Goal: Transaction & Acquisition: Purchase product/service

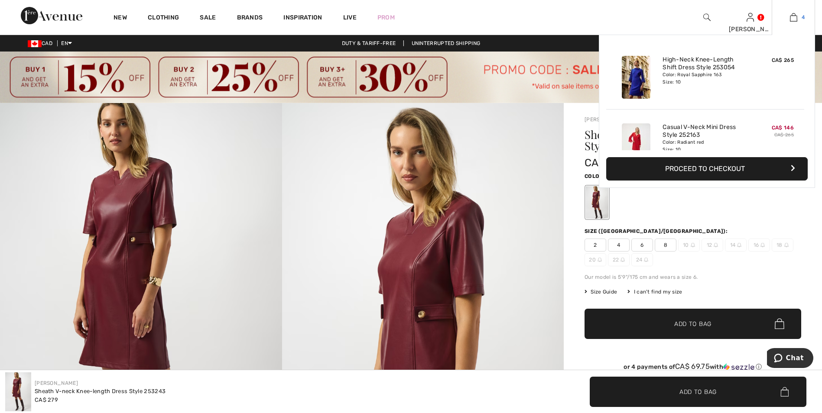
click at [792, 16] on img at bounding box center [793, 17] width 7 height 10
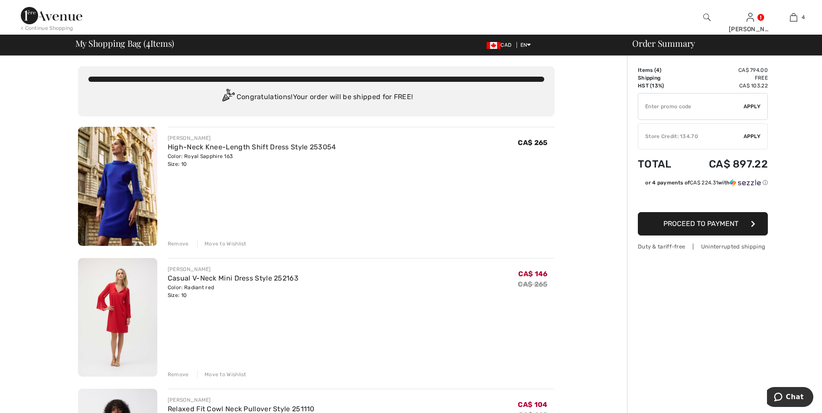
click at [676, 107] on input "TEXT" at bounding box center [690, 107] width 105 height 26
type input "SALEAVENUE"
click at [753, 110] on span "Apply" at bounding box center [751, 107] width 17 height 8
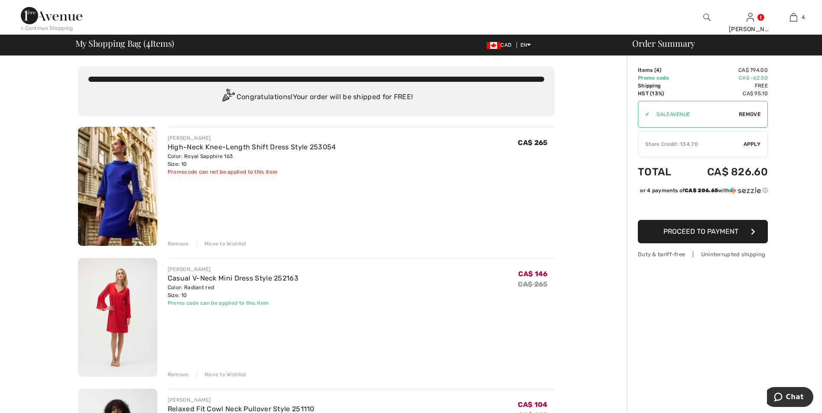
click at [223, 244] on div "Move to Wishlist" at bounding box center [221, 244] width 49 height 8
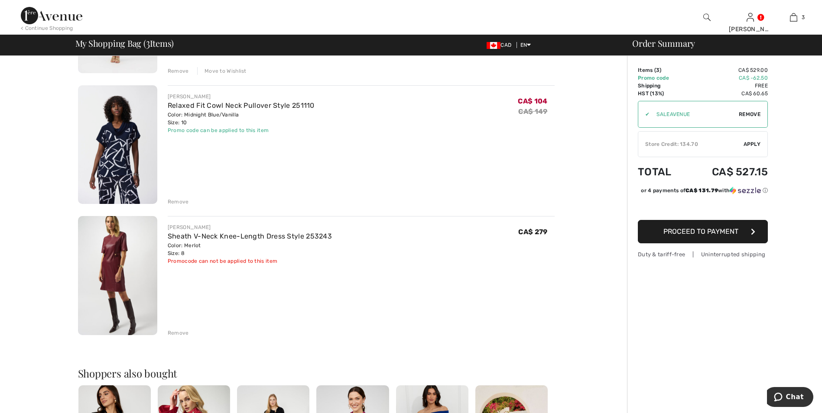
scroll to position [173, 0]
click at [183, 331] on div "Remove" at bounding box center [178, 333] width 21 height 8
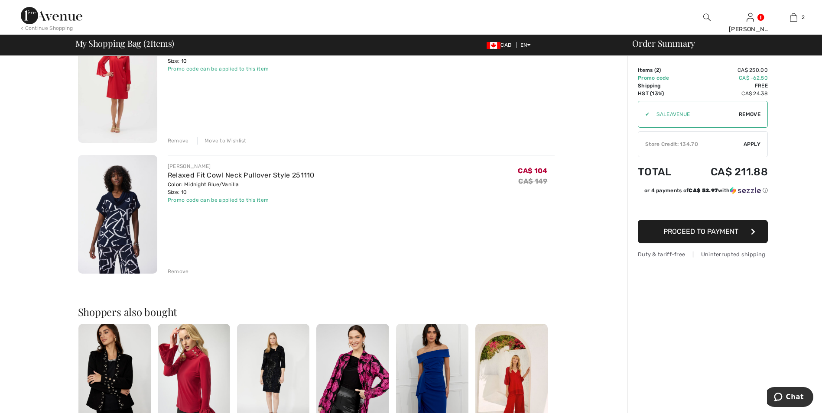
scroll to position [16, 0]
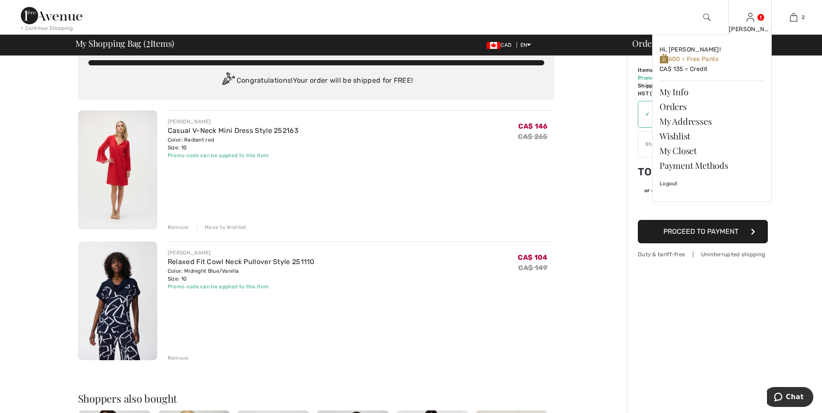
click at [746, 29] on div "[PERSON_NAME]" at bounding box center [749, 29] width 42 height 9
click at [670, 139] on link "Wishlist" at bounding box center [711, 136] width 105 height 15
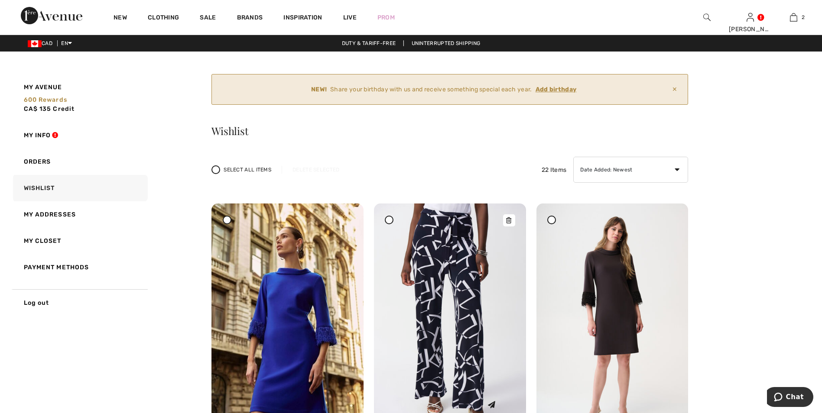
click at [461, 264] on img at bounding box center [450, 317] width 152 height 227
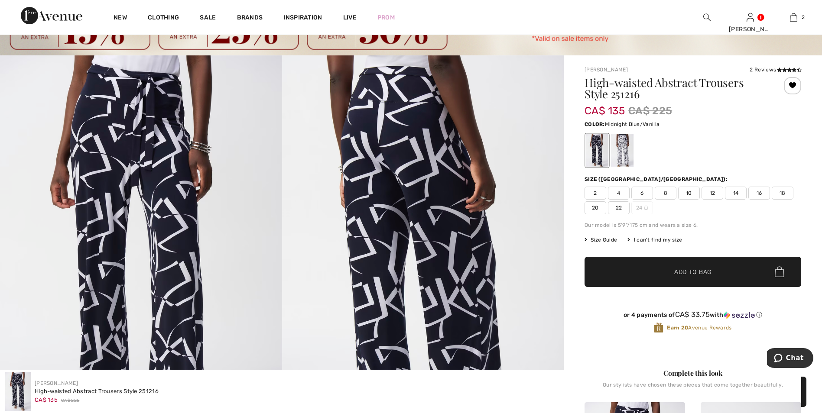
scroll to position [43, 0]
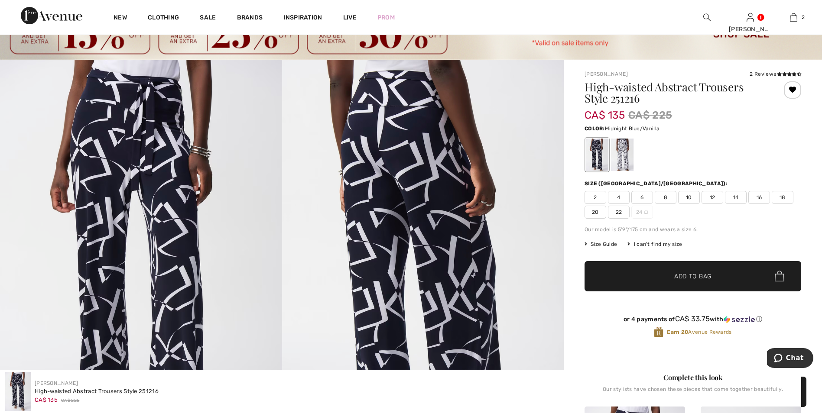
click at [693, 194] on span "10" at bounding box center [689, 197] width 22 height 13
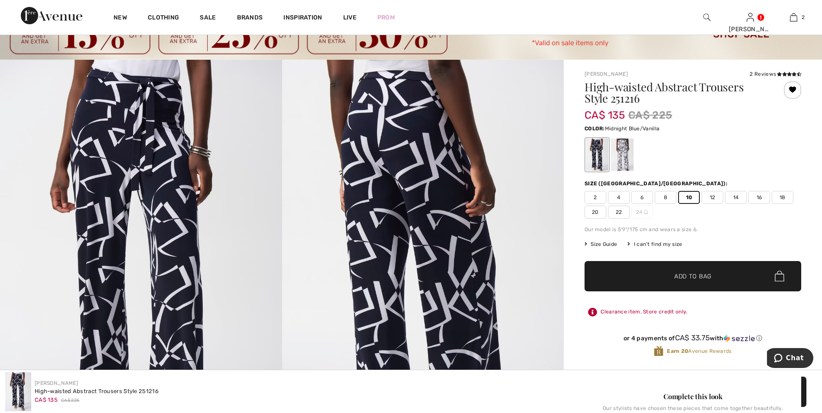
click at [692, 280] on span "Add to Bag" at bounding box center [692, 276] width 37 height 9
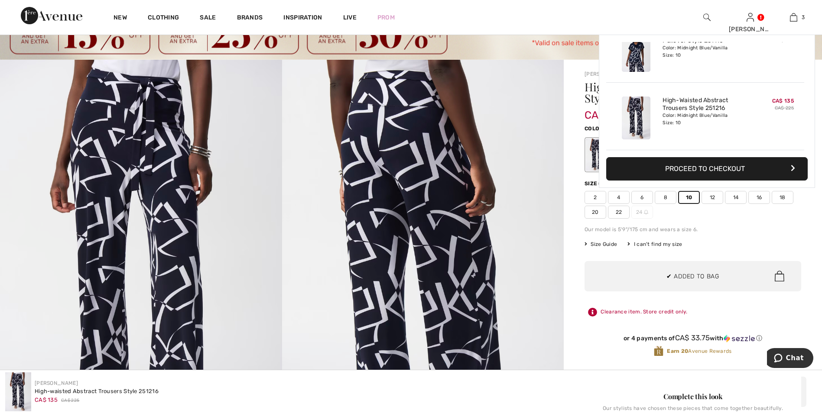
scroll to position [0, 0]
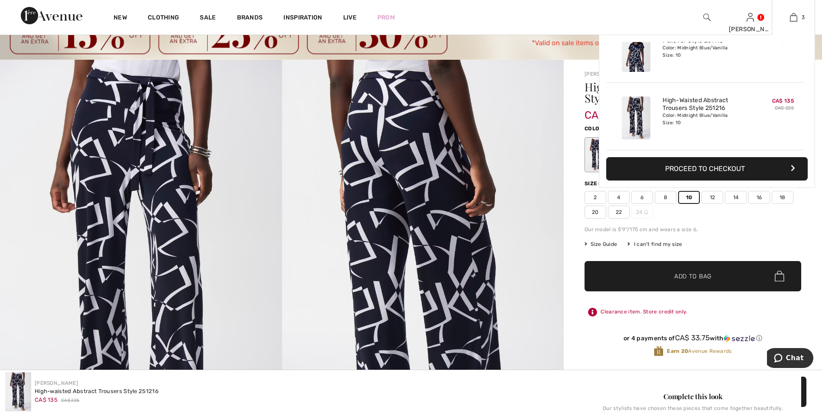
click at [793, 25] on div "3 Added to Bag Joseph Ribkoff Casual V-neck Mini Dress Style 252163 CA$ 146 CA$…" at bounding box center [792, 17] width 43 height 35
click at [791, 18] on img at bounding box center [793, 17] width 7 height 10
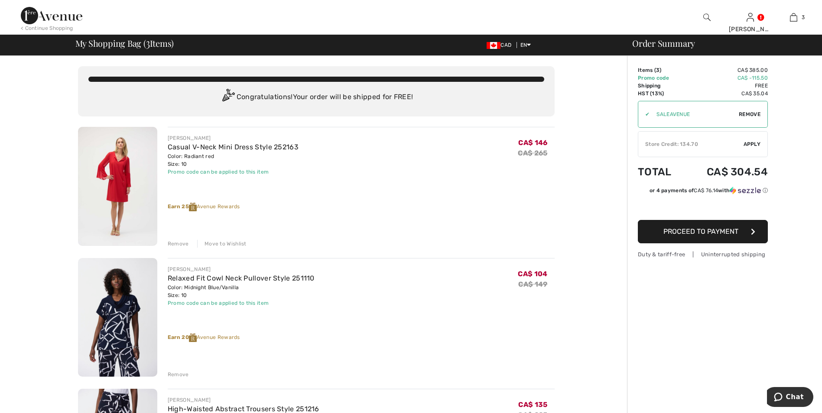
click at [121, 168] on img at bounding box center [117, 186] width 79 height 119
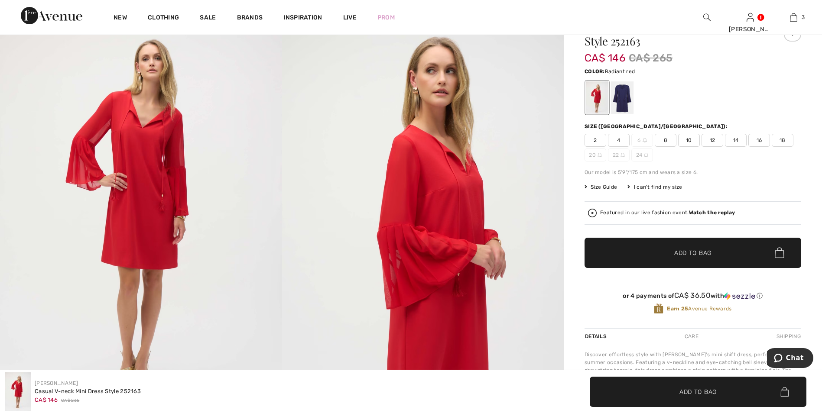
scroll to position [87, 0]
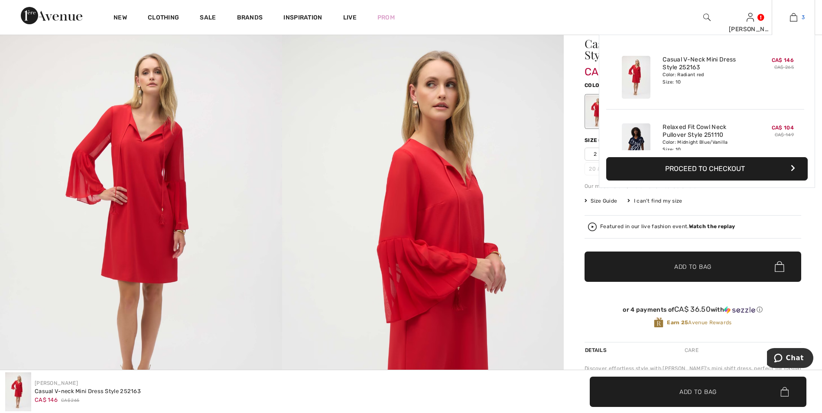
click at [791, 16] on img at bounding box center [793, 17] width 7 height 10
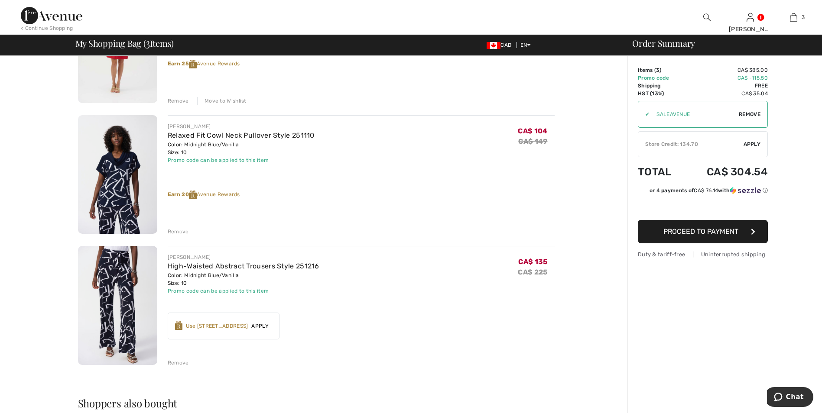
scroll to position [173, 0]
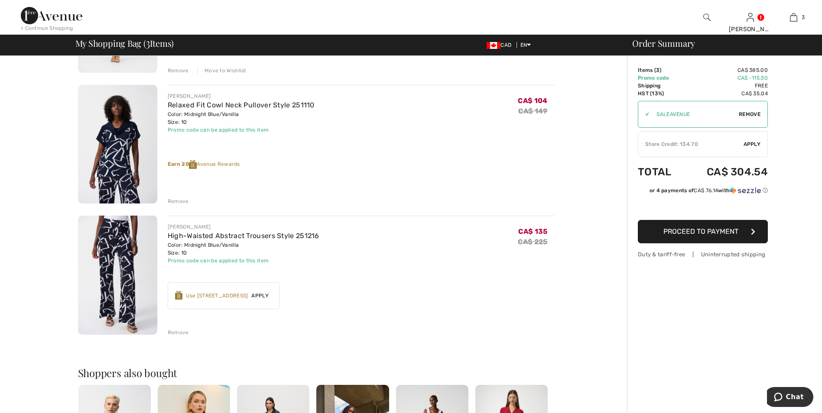
click at [119, 146] on img at bounding box center [117, 144] width 79 height 119
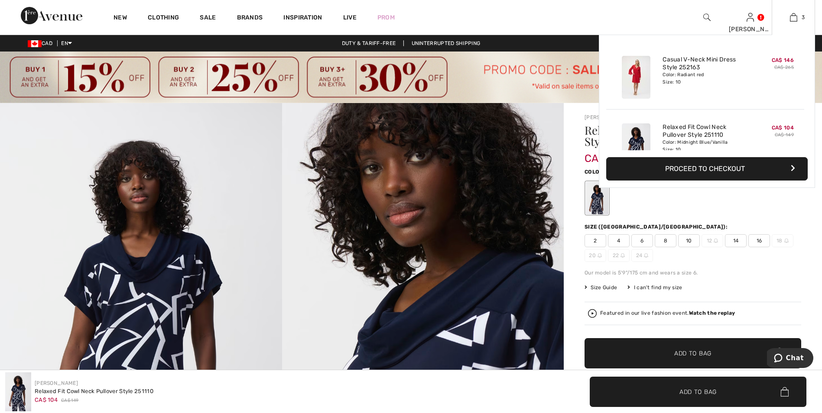
click at [727, 167] on button "Proceed to Checkout" at bounding box center [706, 168] width 201 height 23
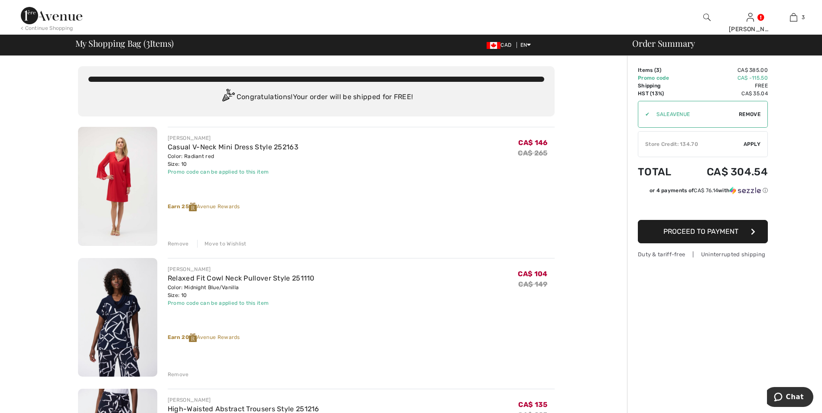
click at [754, 142] on span "Apply" at bounding box center [751, 144] width 17 height 8
